Goal: Task Accomplishment & Management: Manage account settings

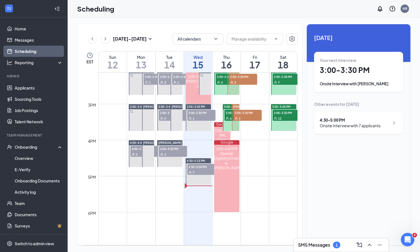
scroll to position [510, 0]
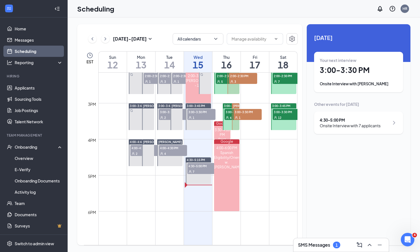
click at [195, 168] on span "4:30-5:00 PM" at bounding box center [201, 166] width 28 height 6
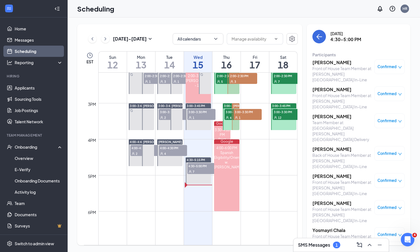
click at [340, 227] on h3 "Yosmayri Chala" at bounding box center [341, 230] width 59 height 6
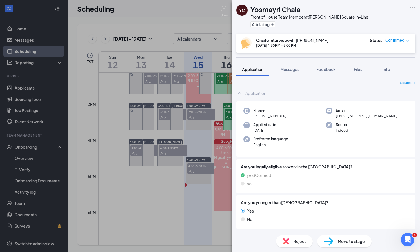
click at [340, 238] on div "Move to stage" at bounding box center [344, 241] width 54 height 12
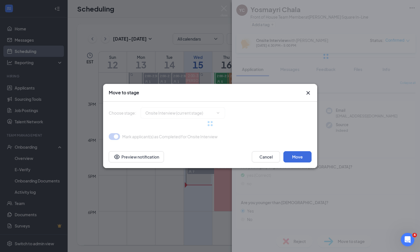
type input "Spanish Onsite Interview (next stage)"
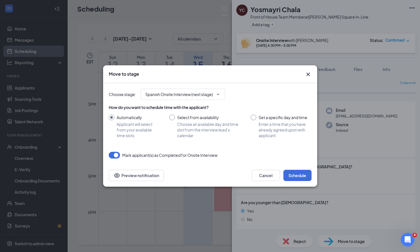
click at [173, 117] on input "Select from availability Choose an available day and time slot from the intervi…" at bounding box center [204, 127] width 70 height 24
radio input "true"
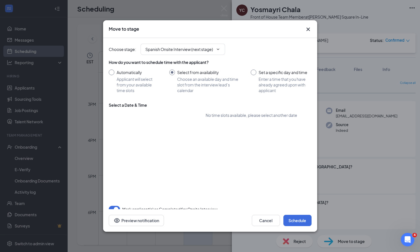
radio input "false"
type input "[DATE]"
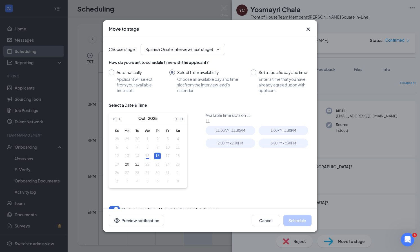
click at [253, 73] on input "Set a specific day and time Enter a time that you have already agreed upon with…" at bounding box center [280, 82] width 61 height 24
radio input "true"
radio input "false"
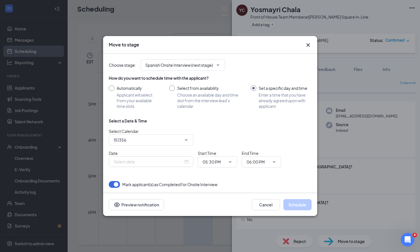
type input "[PERSON_NAME] Calendar"
type input "[DATE]"
click at [166, 140] on input "[PERSON_NAME] Calendar" at bounding box center [147, 140] width 68 height 6
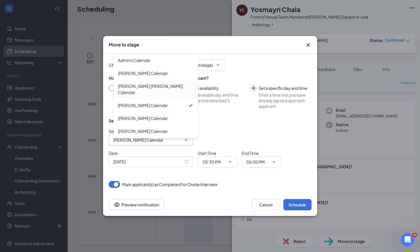
click at [176, 86] on div "[PERSON_NAME] [PERSON_NAME] Calendar" at bounding box center [155, 89] width 75 height 12
type input "[PERSON_NAME] [PERSON_NAME] Calendar"
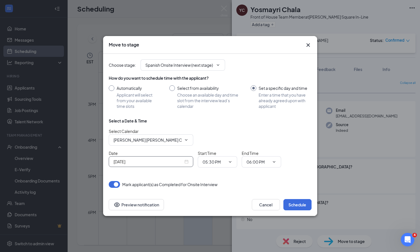
click at [159, 162] on input "[DATE]" at bounding box center [148, 161] width 70 height 6
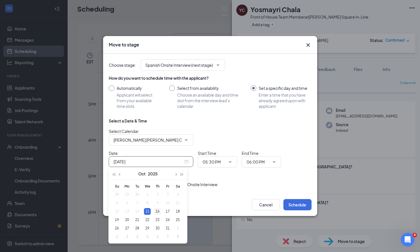
type input "[DATE]"
click at [158, 209] on div "16" at bounding box center [157, 211] width 7 height 7
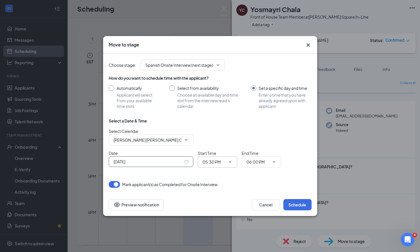
click at [218, 164] on input "05:30 PM" at bounding box center [213, 162] width 23 height 6
click at [219, 129] on div "01:00 PM" at bounding box center [215, 131] width 17 height 6
type input "01:00 PM"
click at [256, 163] on input "06:00 PM" at bounding box center [257, 162] width 23 height 6
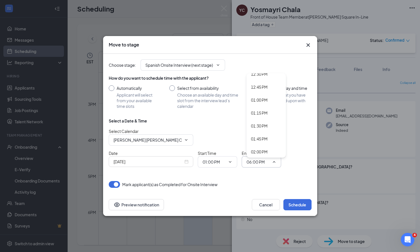
scroll to position [653, 0]
click at [261, 136] on div "01:45 PM" at bounding box center [259, 138] width 17 height 6
type input "01:45 PM"
click at [291, 205] on button "Schedule" at bounding box center [297, 204] width 28 height 11
click at [308, 47] on icon "Cross" at bounding box center [308, 45] width 7 height 7
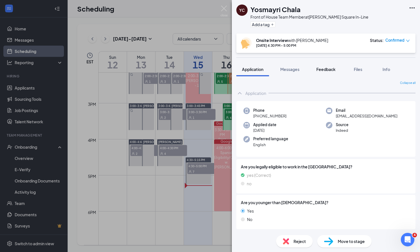
click at [333, 70] on span "Feedback" at bounding box center [325, 69] width 19 height 5
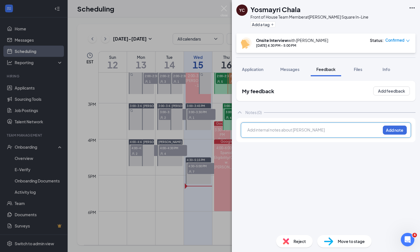
click at [289, 129] on div at bounding box center [313, 130] width 133 height 6
click at [390, 126] on button "Add note" at bounding box center [394, 130] width 24 height 9
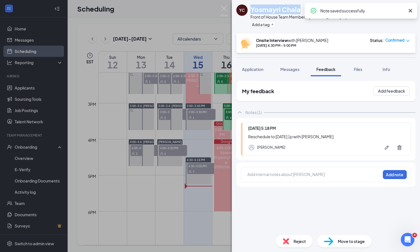
drag, startPoint x: 300, startPoint y: 11, endPoint x: 249, endPoint y: 10, distance: 51.0
click at [249, 10] on div "YC Yosmayri Chala Front of House Team Member at [PERSON_NAME][GEOGRAPHIC_DATA] …" at bounding box center [302, 17] width 132 height 24
copy h1 "Yosmayri Chala"
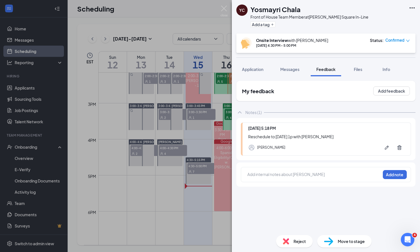
click at [167, 27] on div "YC Yosmayri Chala Front of House Team Member at [PERSON_NAME][GEOGRAPHIC_DATA] …" at bounding box center [210, 126] width 420 height 252
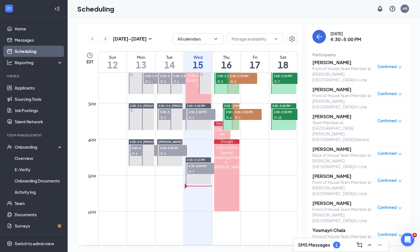
click at [174, 22] on div "[DATE] - [DATE] All calendars EST Sun 12 Mon 13 Tue 14 Wed 15 Thu 16 Fri 17 Sat…" at bounding box center [244, 134] width 352 height 234
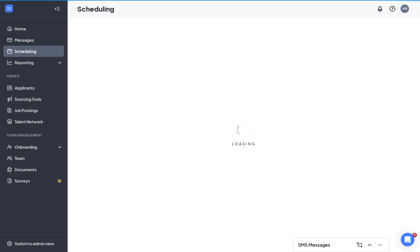
click at [34, 53] on link "Scheduling" at bounding box center [39, 51] width 48 height 11
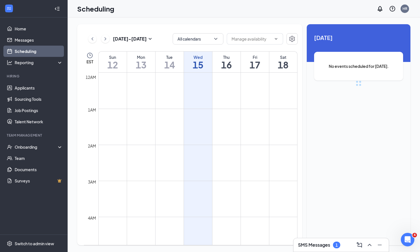
scroll to position [277, 0]
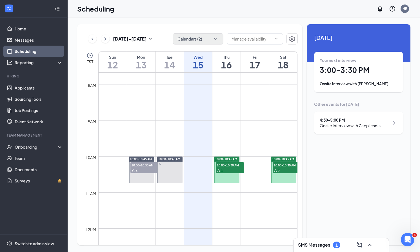
click at [196, 43] on button "Calendars (2)" at bounding box center [198, 38] width 51 height 11
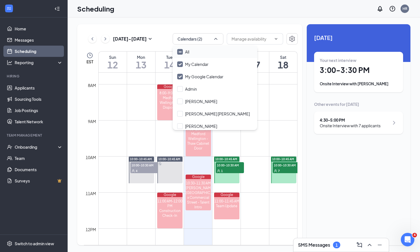
click at [178, 53] on icon "Minimize" at bounding box center [180, 52] width 4 height 4
click at [178, 53] on input "All" at bounding box center [183, 52] width 12 height 6
checkbox input "true"
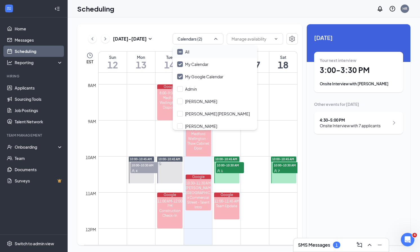
checkbox input "true"
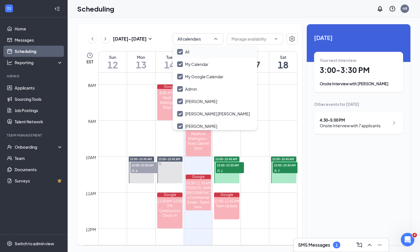
click at [192, 24] on div "Oct 12 - Oct 18 All calendars EST Sun 12 Mon 13 Tue 14 Wed 15 Thu 16 Fri 17 Sat…" at bounding box center [244, 134] width 352 height 234
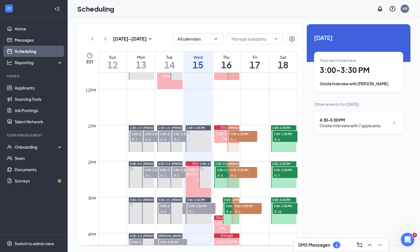
scroll to position [416, 0]
click at [235, 127] on span "[PERSON_NAME] [PERSON_NAME]" at bounding box center [252, 127] width 48 height 3
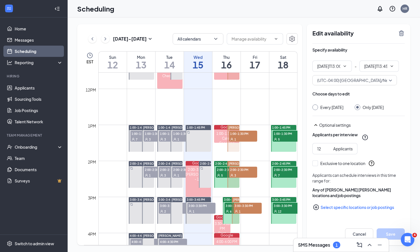
type input "01:00 PM"
type input "01:45 PM"
click at [31, 85] on link "Applicants" at bounding box center [39, 87] width 48 height 11
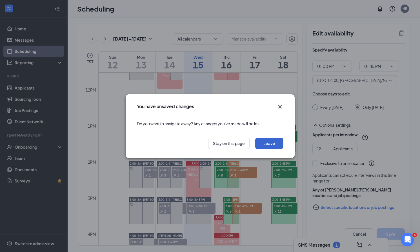
click at [256, 144] on button "Leave" at bounding box center [269, 143] width 28 height 11
